Goal: Information Seeking & Learning: Find specific fact

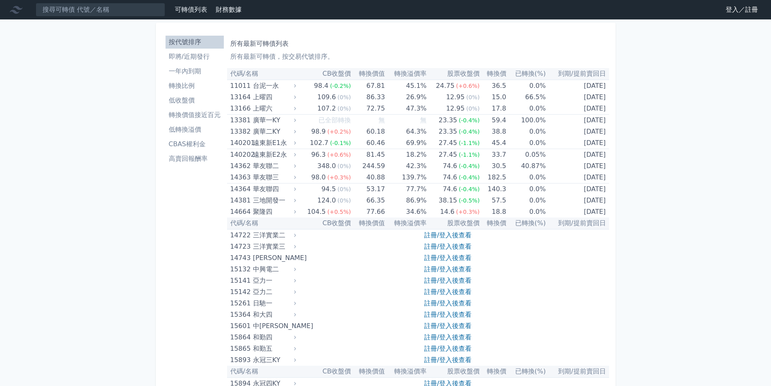
click at [733, 7] on link "登入／註冊" at bounding box center [741, 9] width 45 height 13
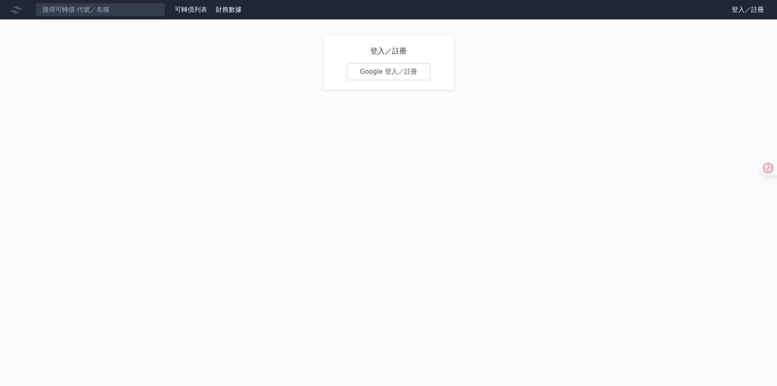
click at [403, 80] on div "登入／註冊 Google 登入／註冊" at bounding box center [389, 63] width 130 height 54
click at [403, 73] on link "Google 登入／註冊" at bounding box center [388, 71] width 84 height 17
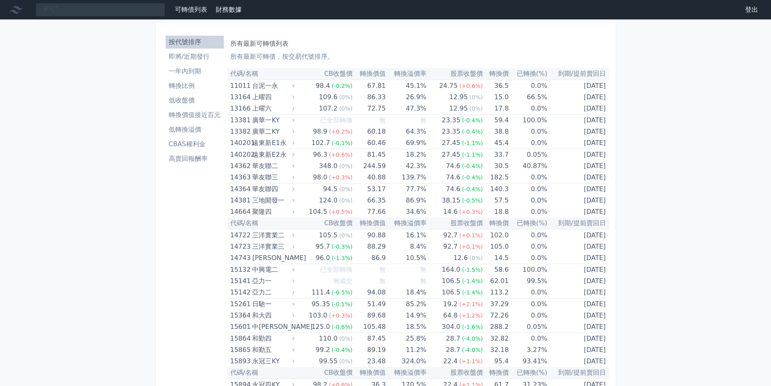
type input "="
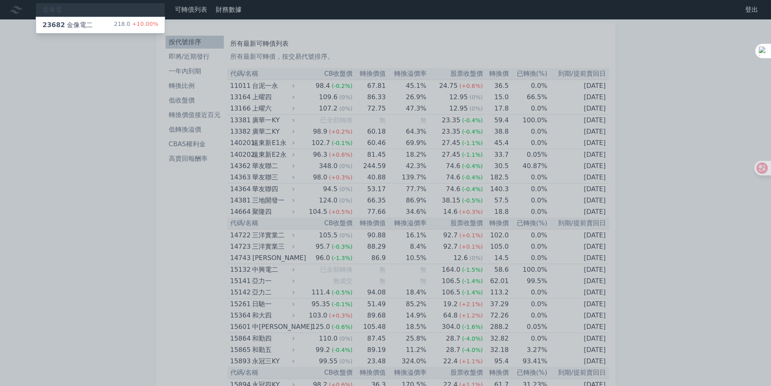
type input "金像電"
click at [70, 21] on div "23682 金像電二" at bounding box center [68, 25] width 50 height 10
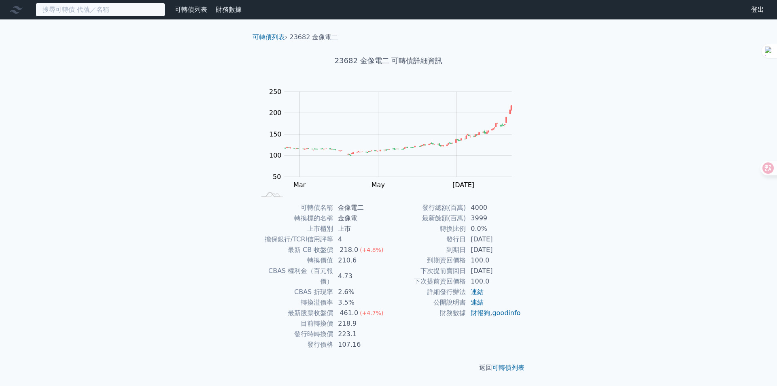
click at [94, 9] on input at bounding box center [101, 10] width 130 height 14
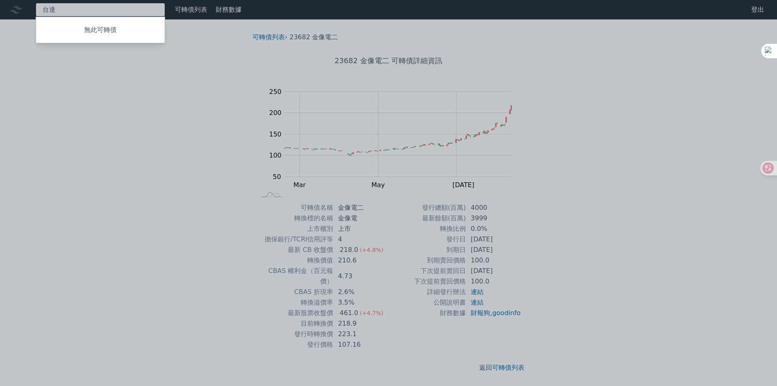
type input "台"
type input "[PERSON_NAME]"
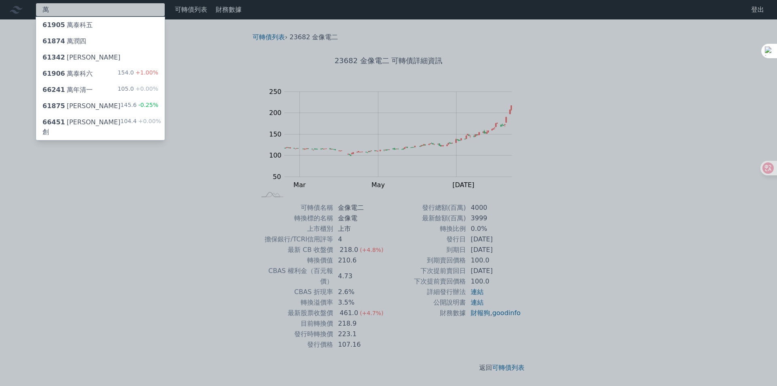
type input "萬"
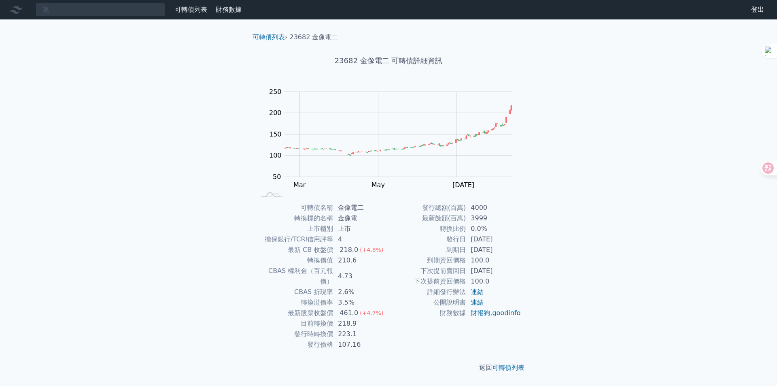
click at [90, 73] on div "萬 可轉債列表 財務數據 可轉債列表 財務數據 登出 登出 可轉債列表 › 23682 金像電二 23682 金像電二 可轉債詳細資訊 Zoom Out 10…" at bounding box center [388, 193] width 777 height 386
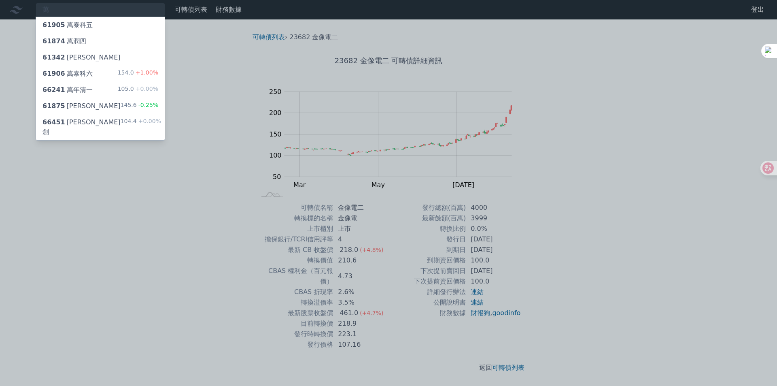
click at [90, 73] on div "61906 萬泰科六 154.0 +1.00%" at bounding box center [100, 74] width 129 height 16
